Goal: Information Seeking & Learning: Learn about a topic

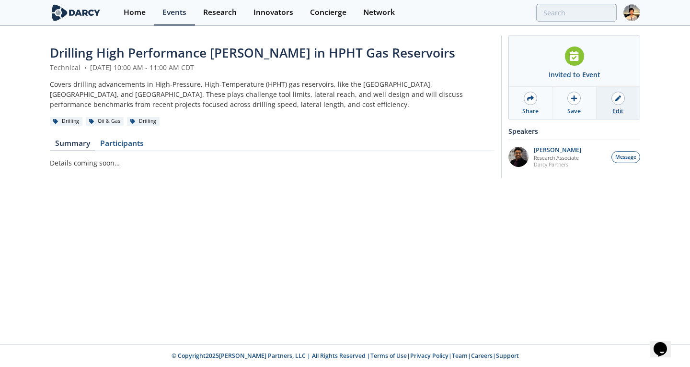
click at [619, 107] on div "Edit" at bounding box center [618, 111] width 11 height 9
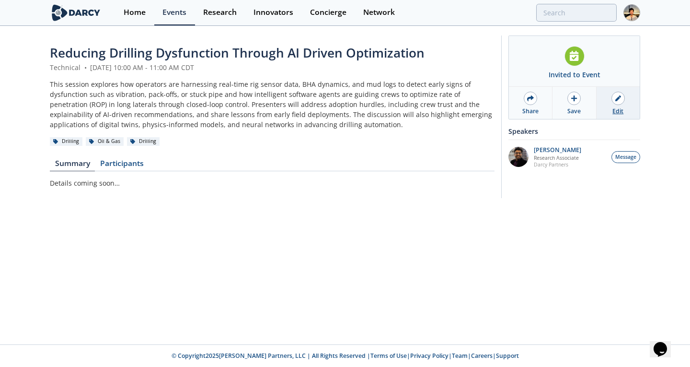
click at [621, 104] on div at bounding box center [618, 98] width 13 height 13
click at [263, 105] on div "This session explores how operators are harnessing real-time rig sensor data, B…" at bounding box center [272, 104] width 445 height 50
